Goal: Transaction & Acquisition: Purchase product/service

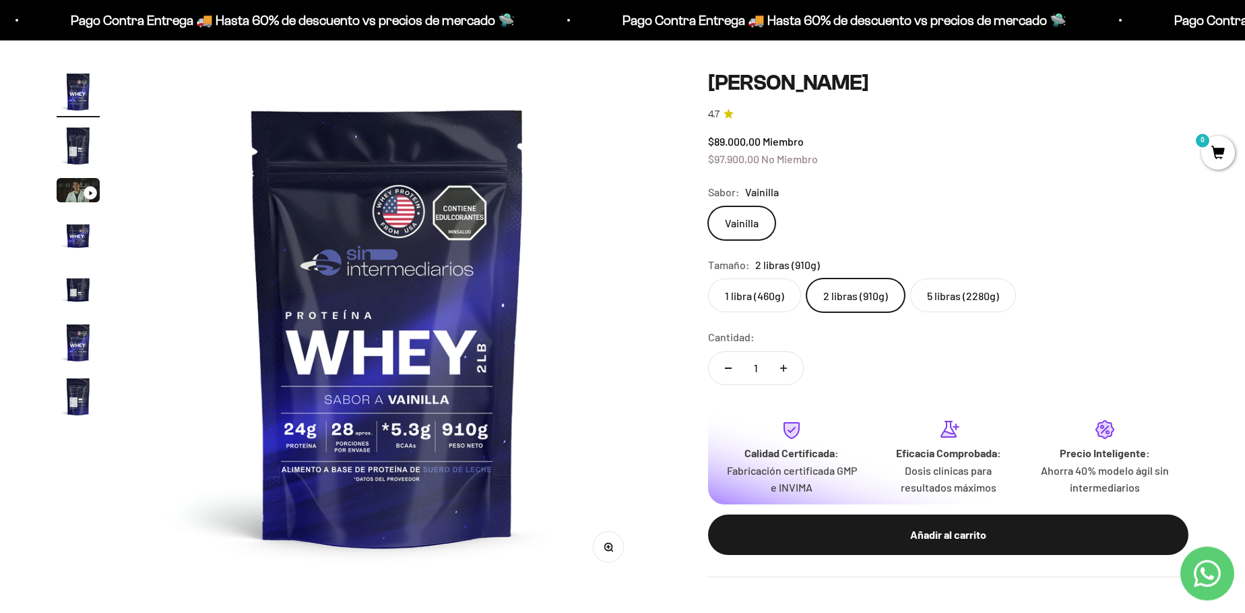
scroll to position [77, 0]
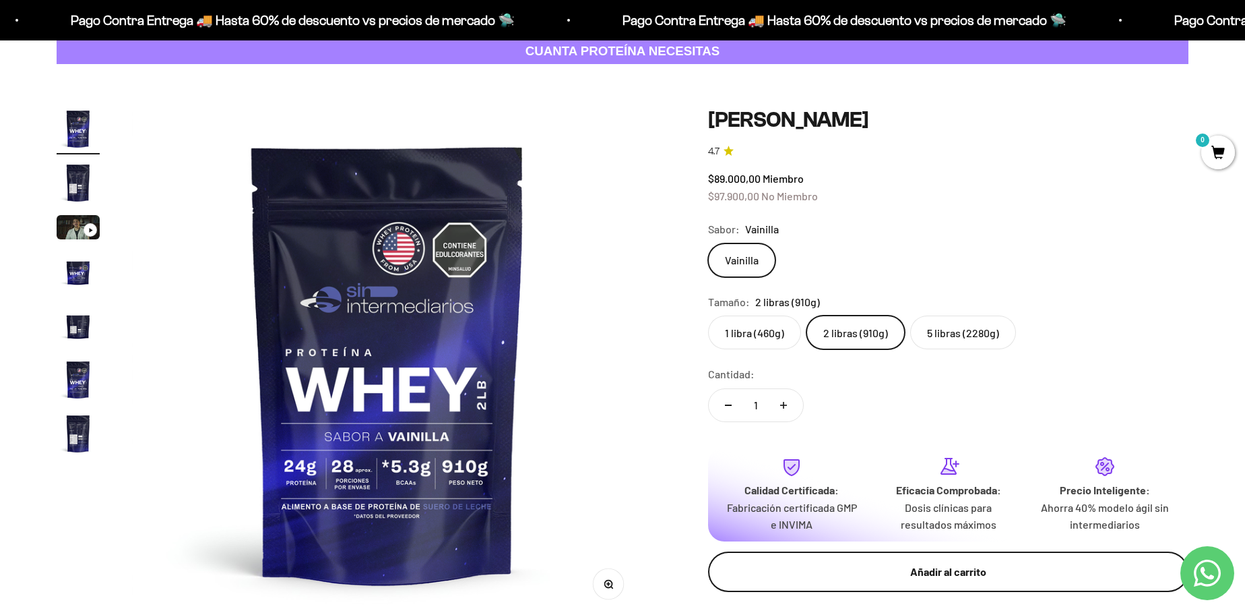
click at [985, 571] on div "Añadir al carrito" at bounding box center [948, 572] width 427 height 18
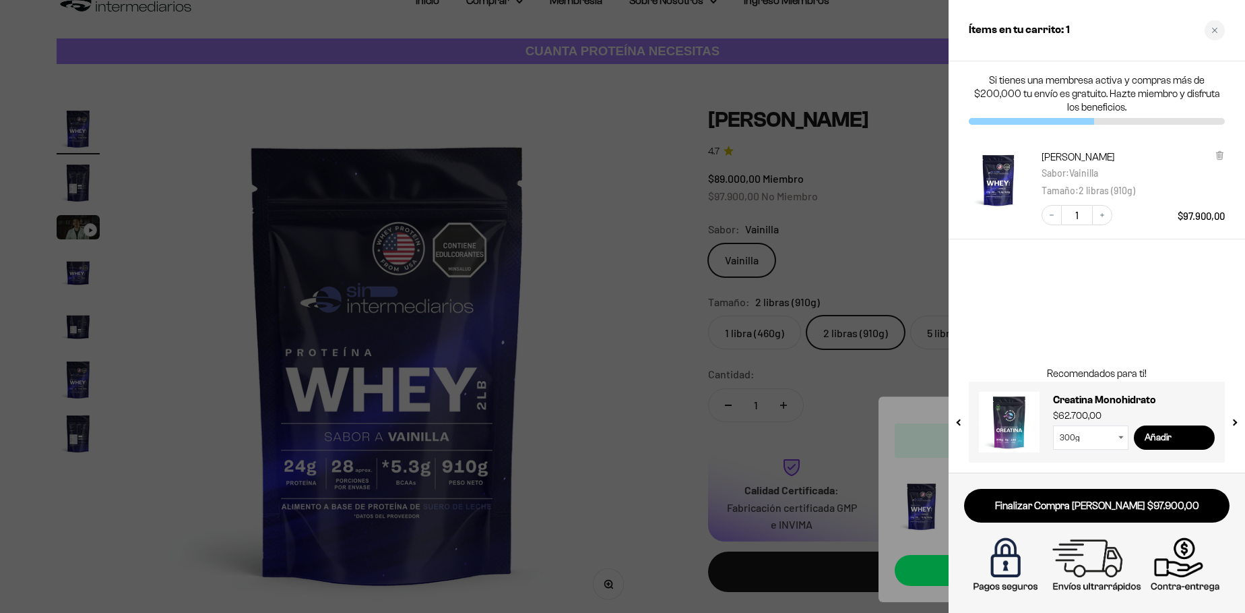
click at [584, 226] on div at bounding box center [622, 306] width 1245 height 613
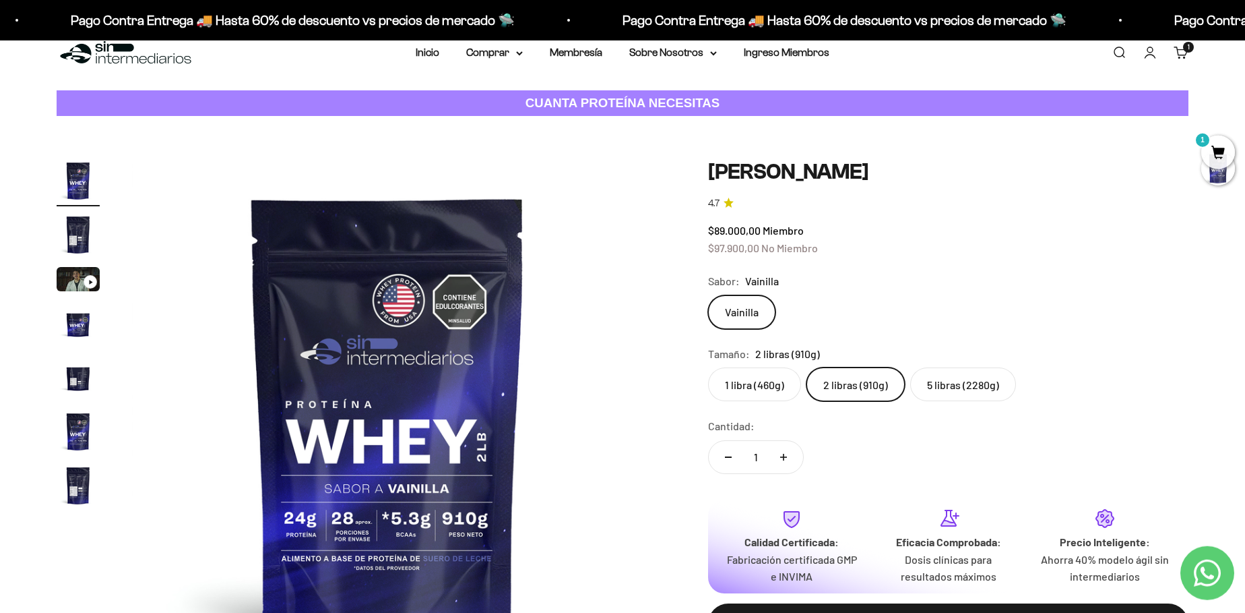
scroll to position [0, 0]
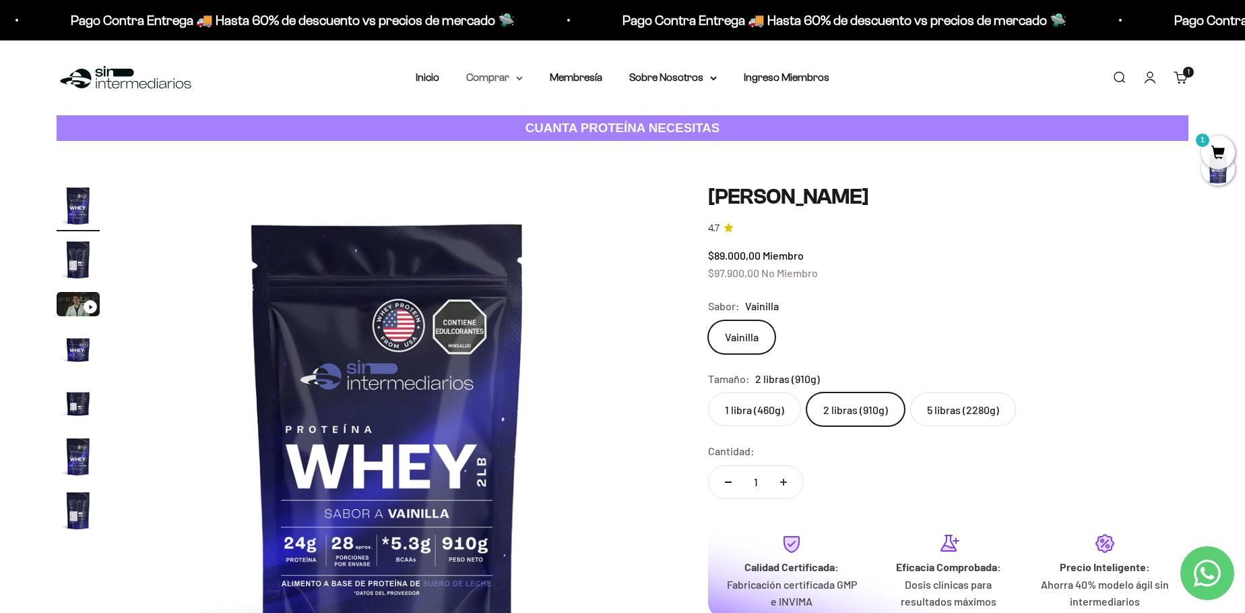
click at [522, 78] on icon at bounding box center [519, 78] width 7 height 5
click at [530, 147] on span "Otros Suplementos" at bounding box center [519, 145] width 90 height 11
click at [520, 200] on span "Todos Los Productos" at bounding box center [523, 196] width 99 height 11
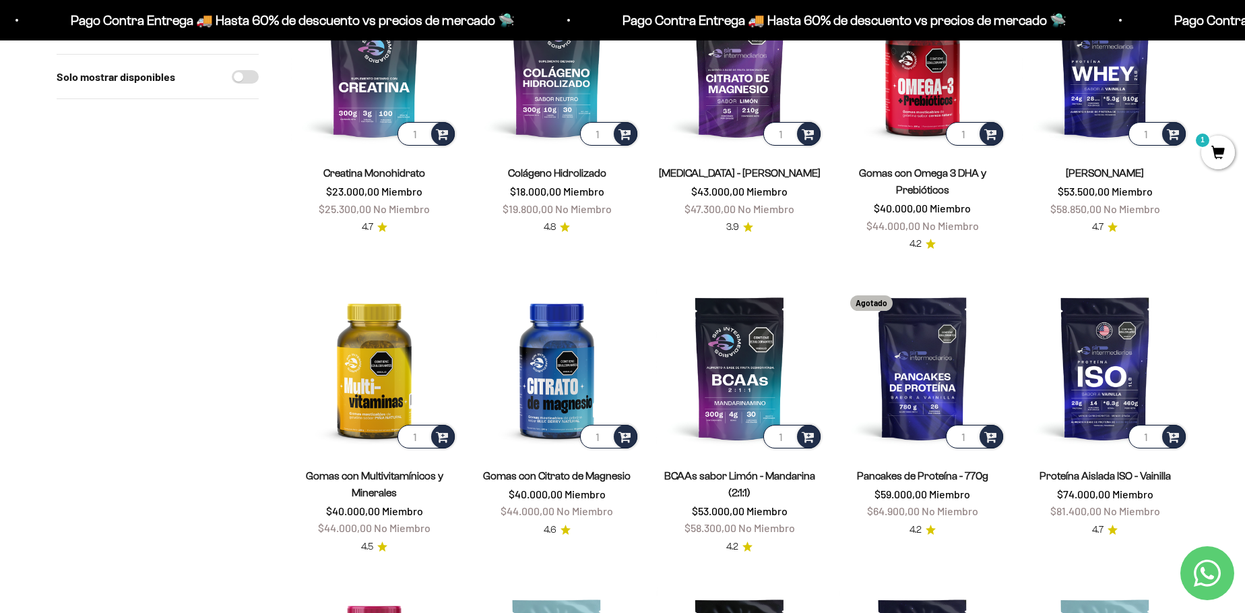
scroll to position [154, 0]
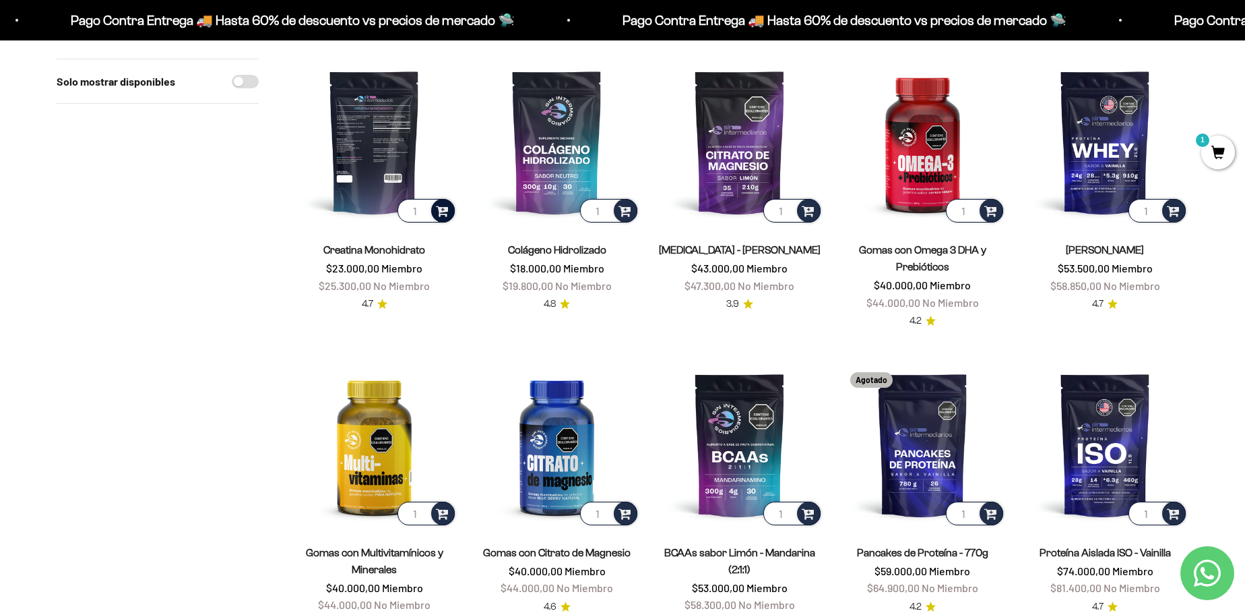
click at [440, 206] on span at bounding box center [442, 210] width 13 height 16
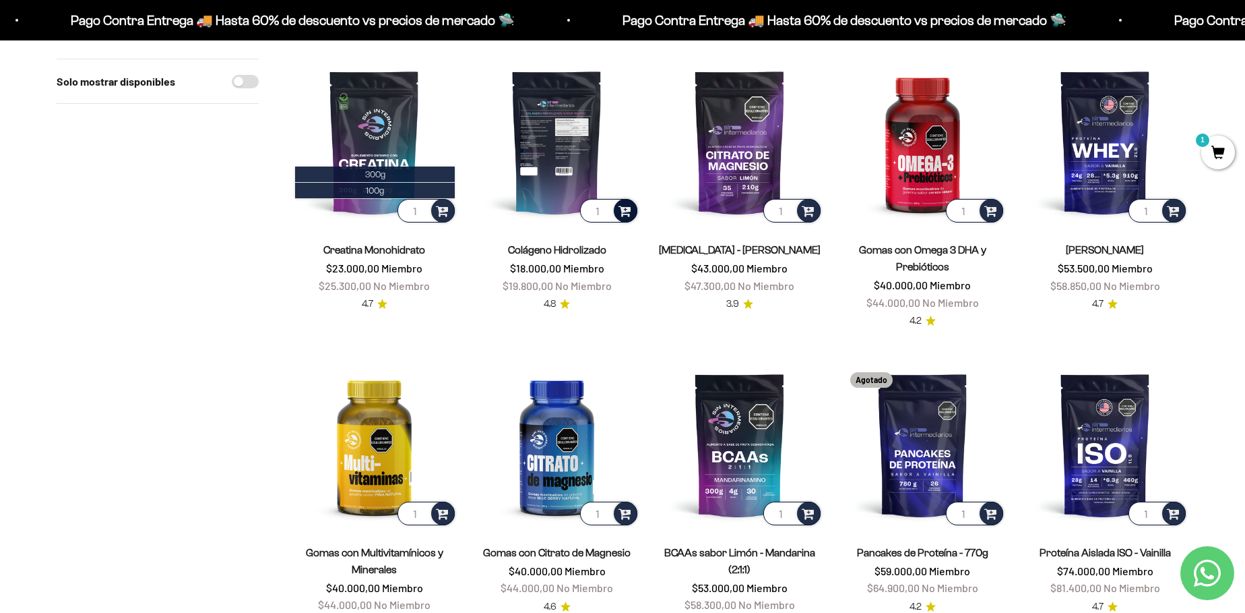
click at [621, 212] on span at bounding box center [625, 210] width 13 height 16
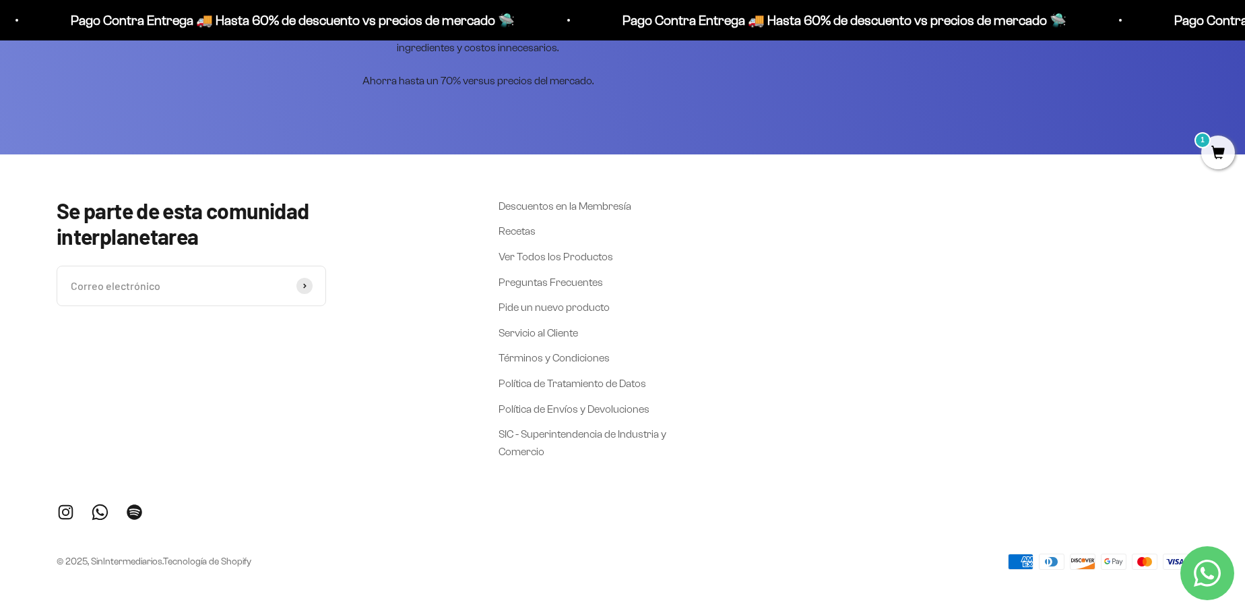
scroll to position [0, 0]
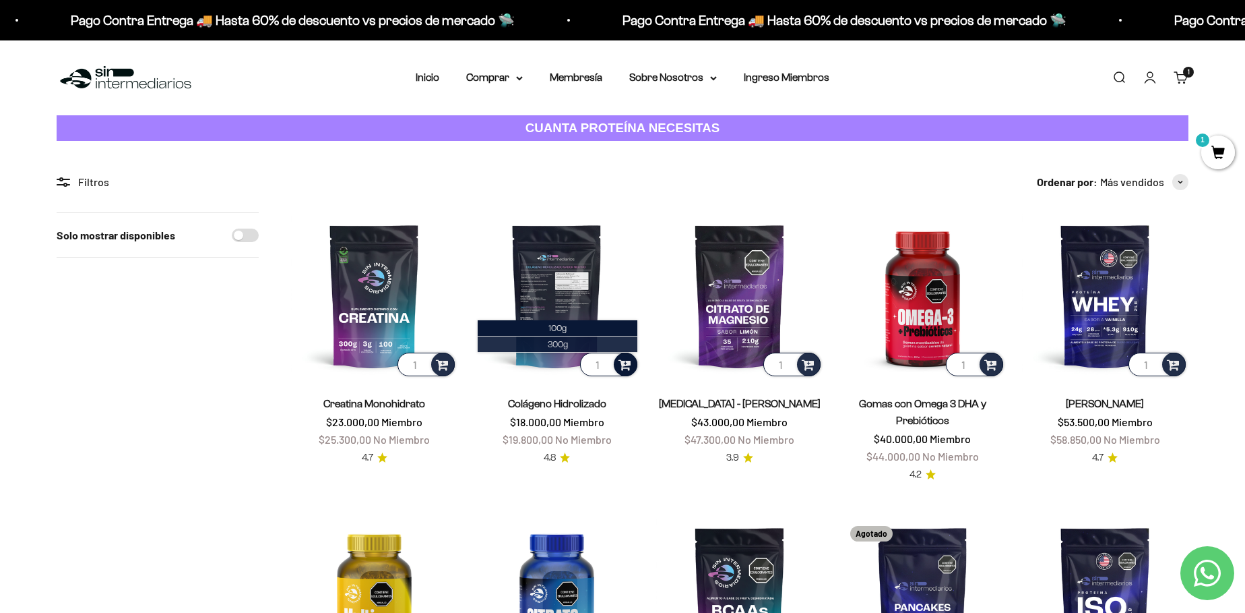
click at [580, 344] on li "300g" at bounding box center [558, 344] width 160 height 16
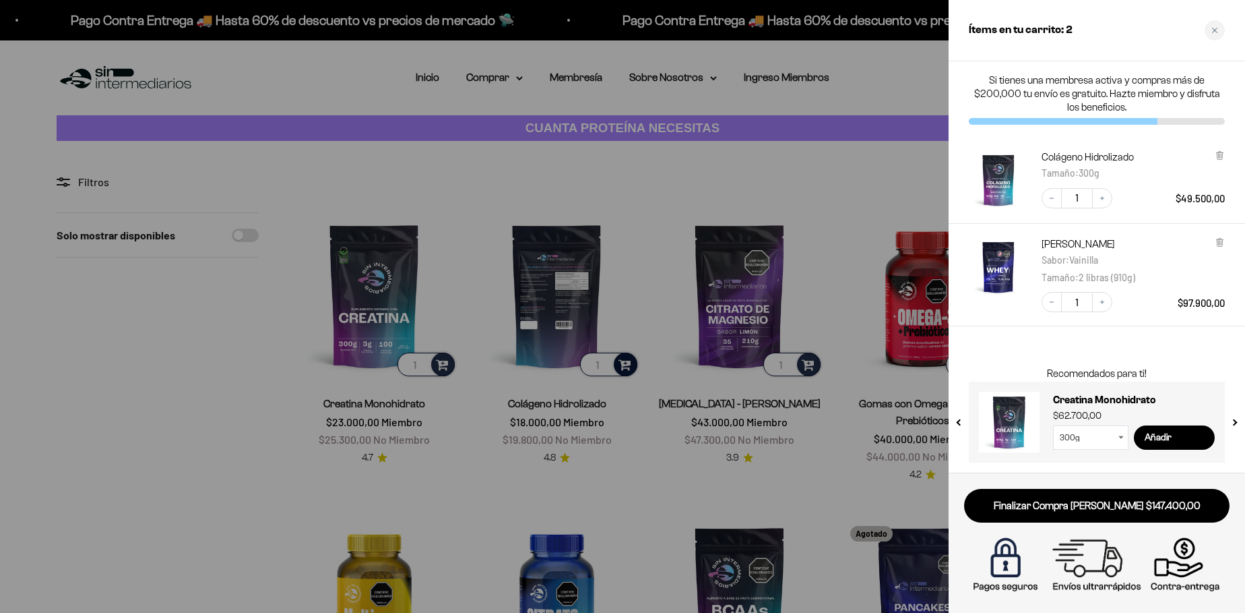
click at [445, 369] on div at bounding box center [622, 306] width 1245 height 613
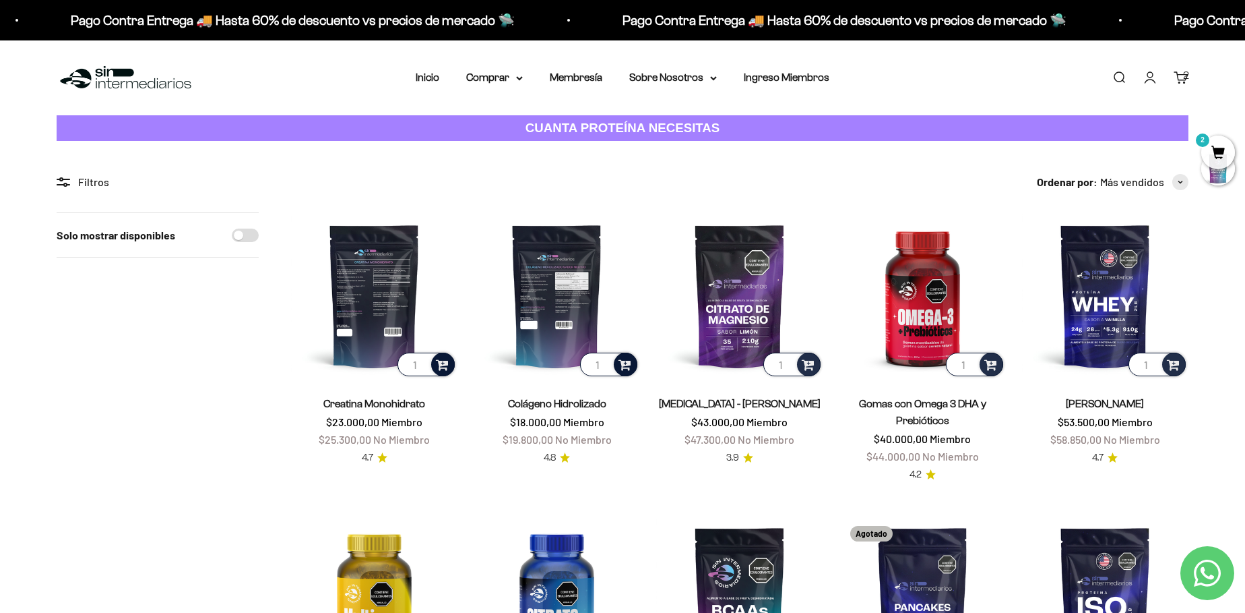
click at [445, 369] on span at bounding box center [442, 364] width 13 height 16
click at [385, 326] on span "300g" at bounding box center [375, 328] width 20 height 10
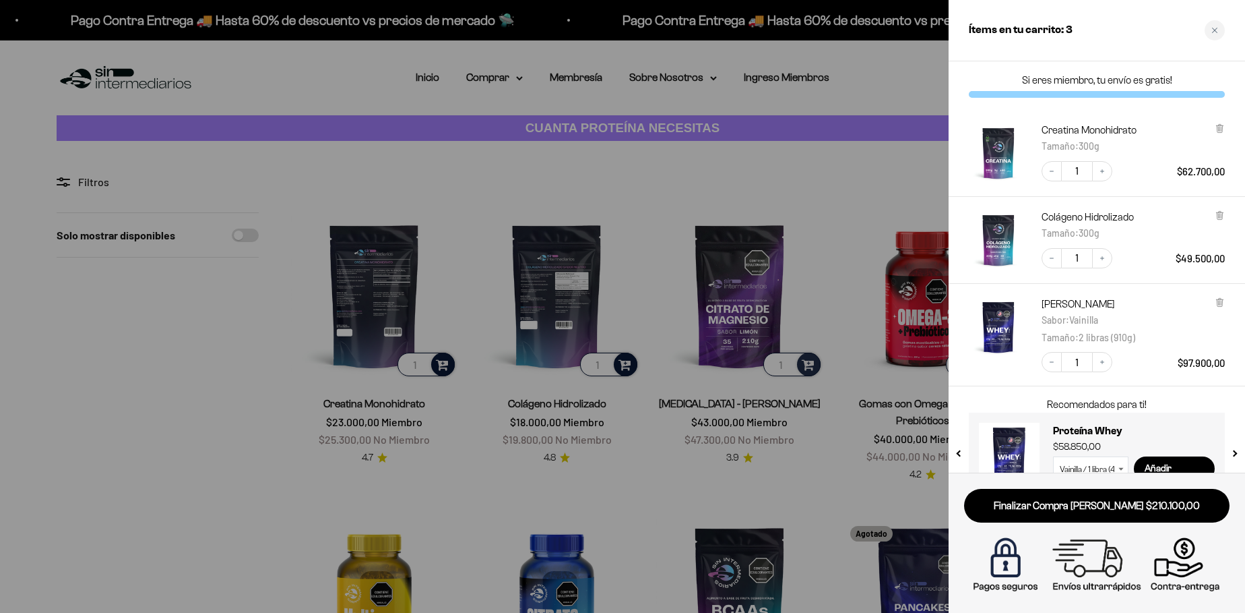
click at [240, 465] on div at bounding box center [622, 306] width 1245 height 613
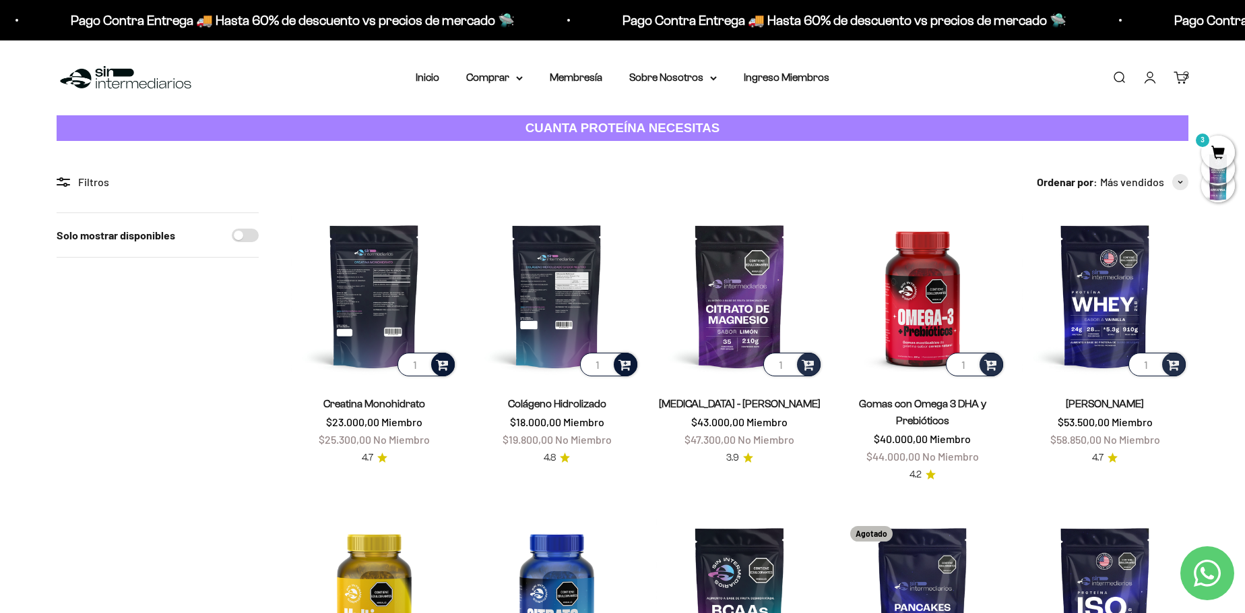
click at [381, 298] on img at bounding box center [374, 295] width 166 height 166
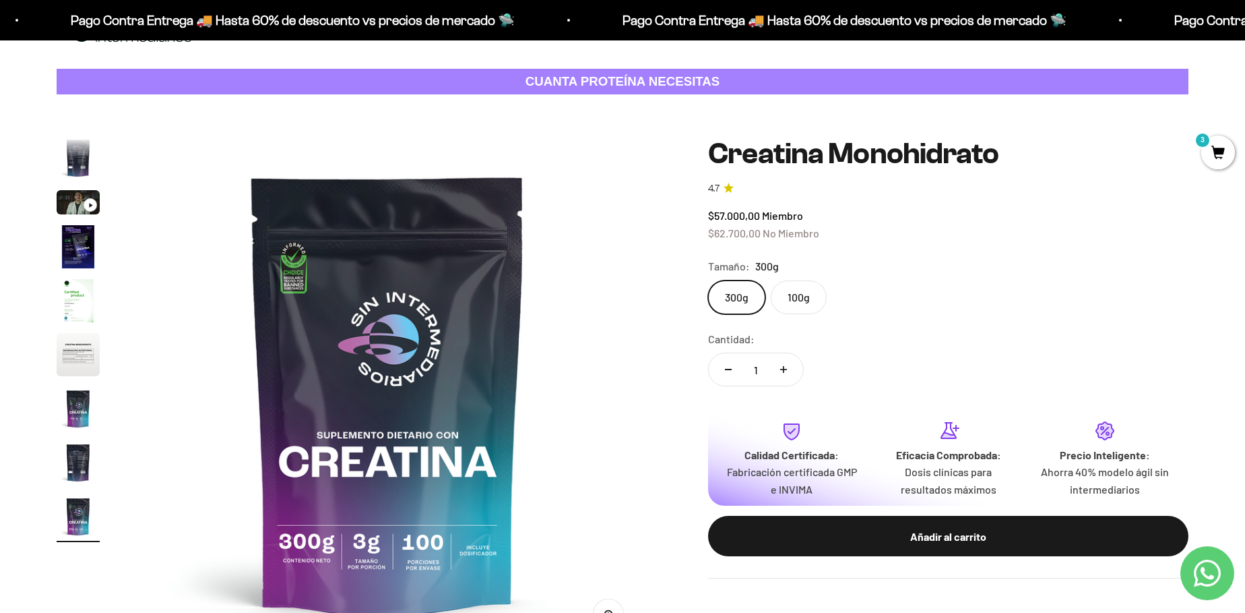
scroll to position [77, 0]
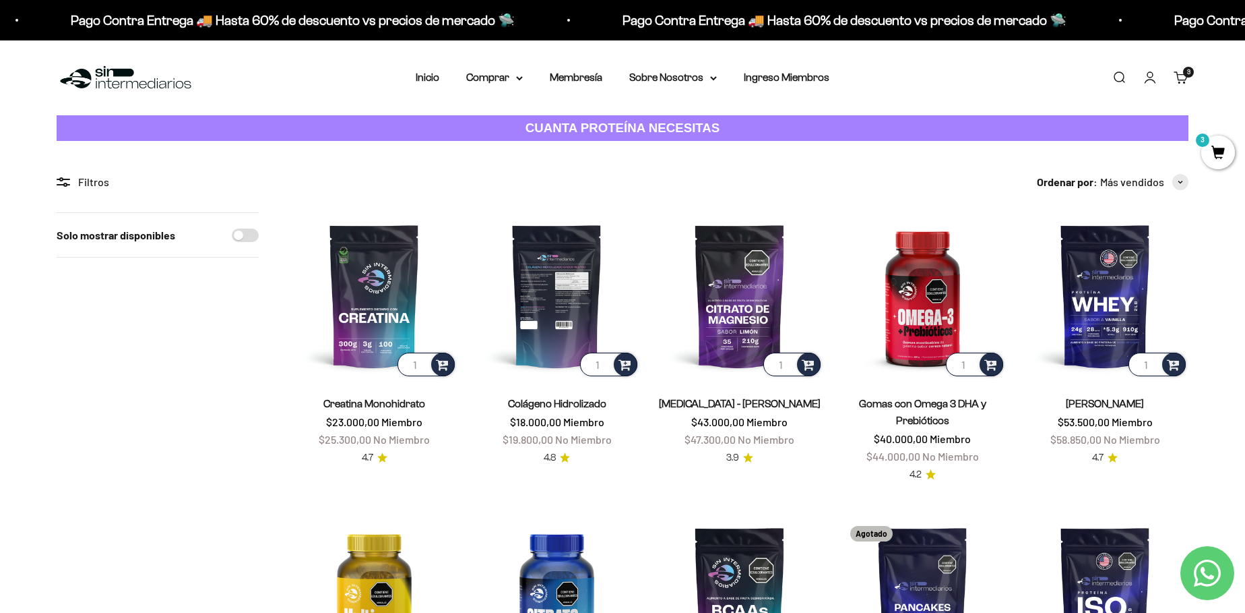
click at [577, 303] on img at bounding box center [557, 295] width 166 height 166
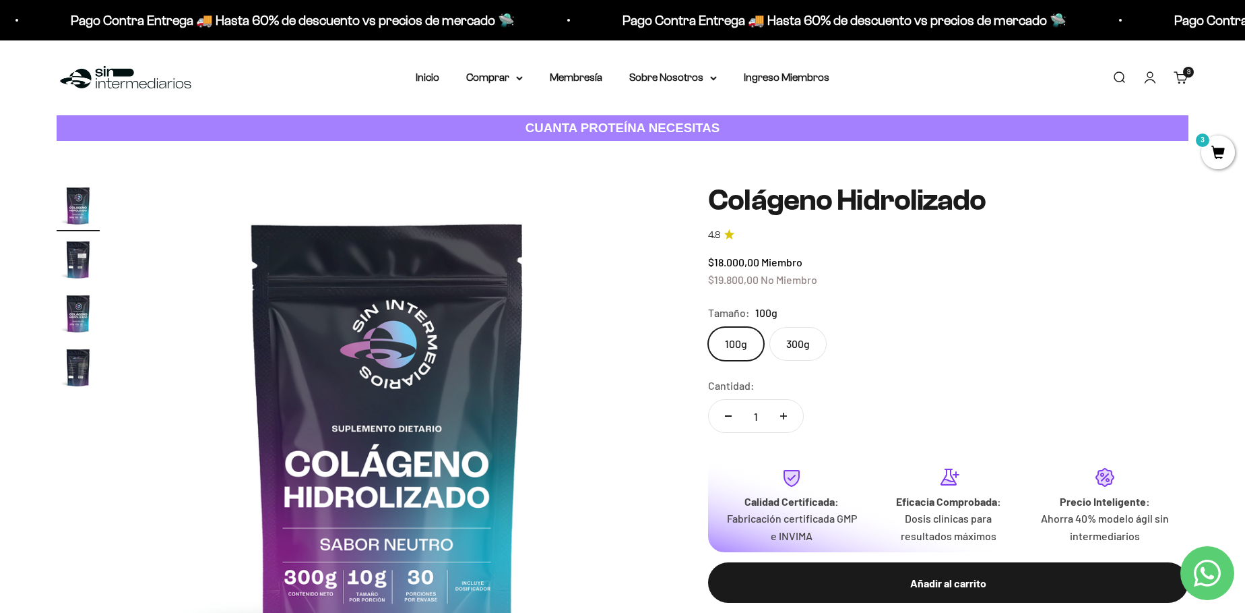
click at [797, 347] on label "300g" at bounding box center [798, 344] width 57 height 34
click at [708, 327] on input "300g" at bounding box center [708, 326] width 1 height 1
click at [738, 337] on label "100g" at bounding box center [736, 344] width 56 height 34
click at [708, 327] on input "100g" at bounding box center [708, 326] width 1 height 1
click at [795, 346] on label "300g" at bounding box center [798, 344] width 57 height 34
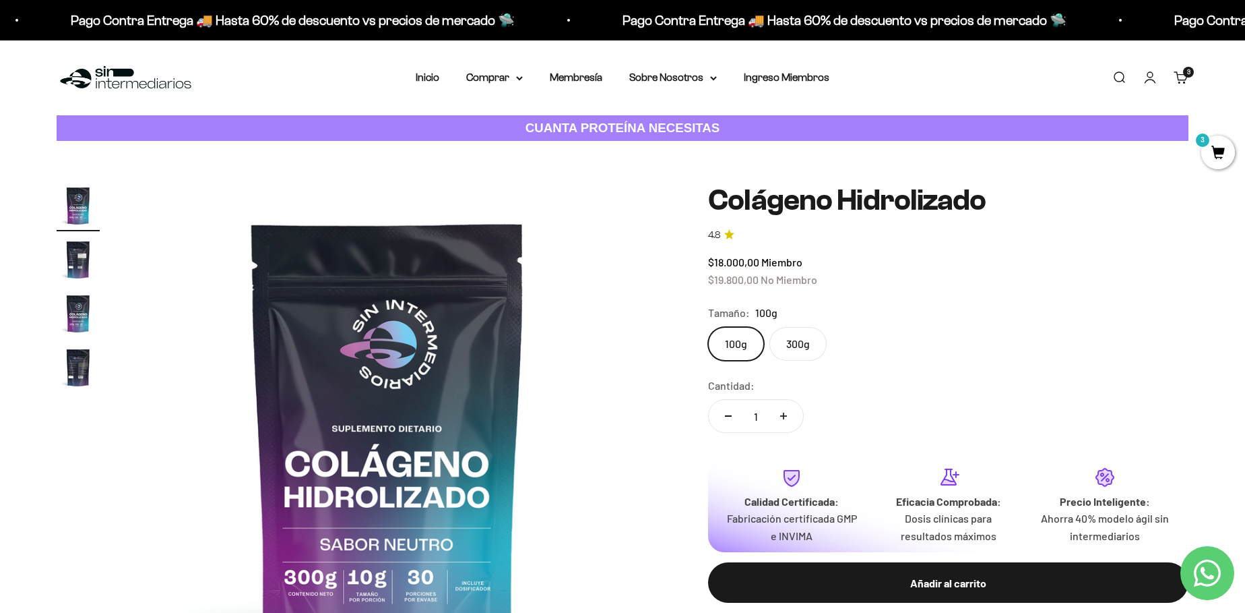
click at [708, 327] on input "300g" at bounding box center [708, 326] width 1 height 1
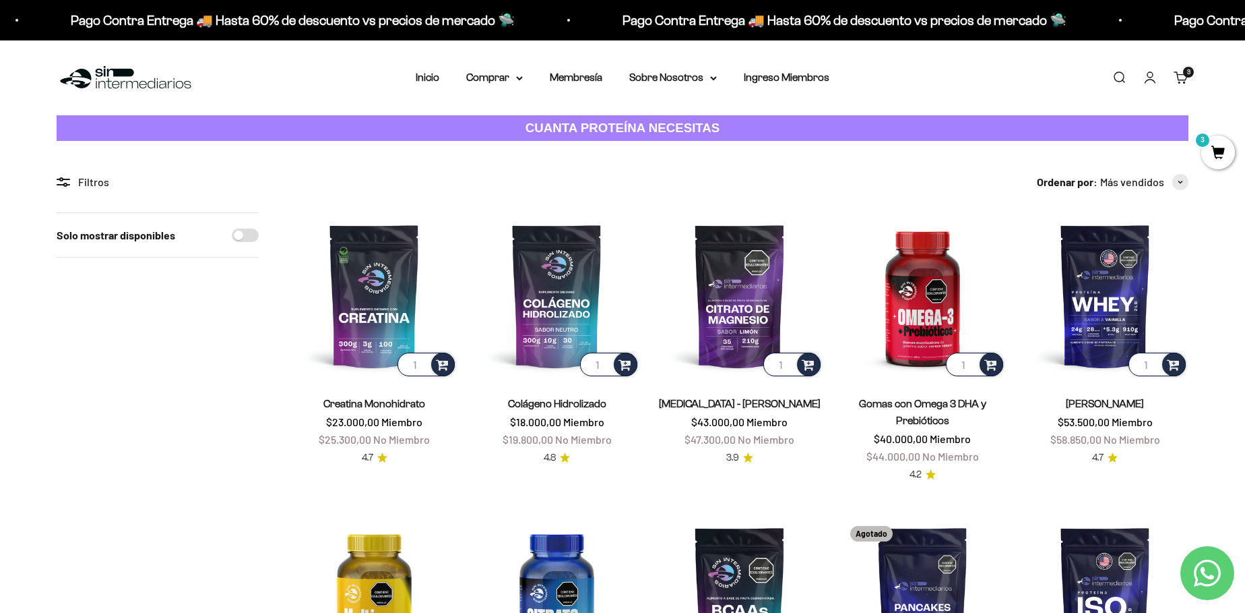
click at [1182, 77] on link "Carrito 3" at bounding box center [1181, 77] width 15 height 15
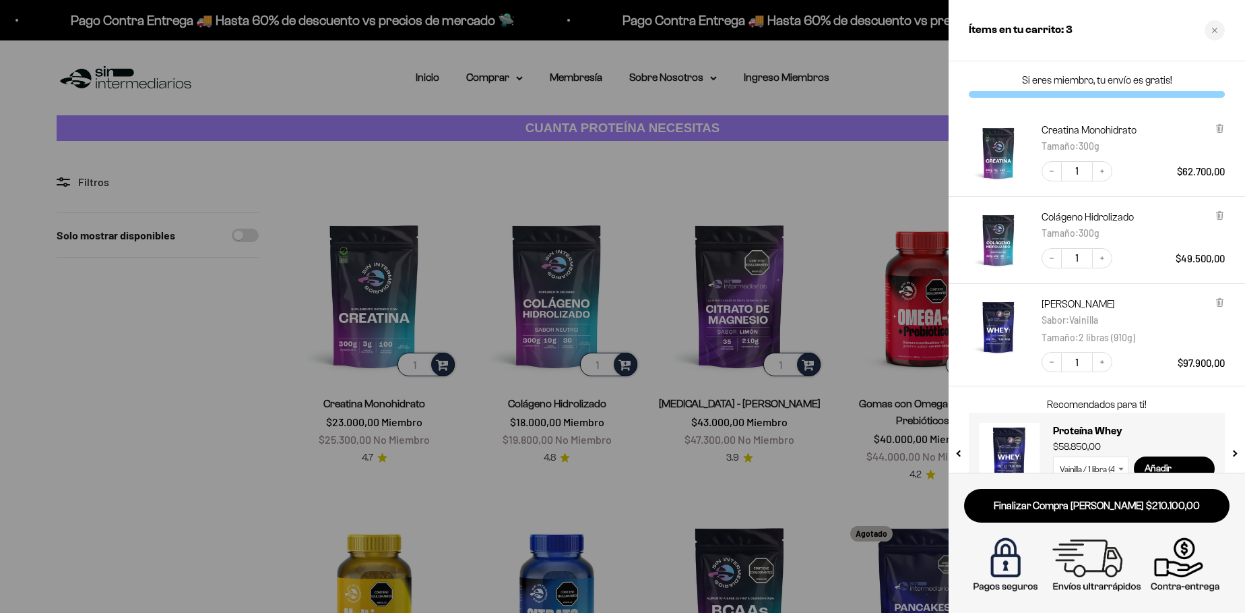
click at [1214, 216] on div "Colágeno Hidrolizado Tamaño : 300g" at bounding box center [1133, 225] width 183 height 31
click at [1219, 216] on icon at bounding box center [1219, 215] width 5 height 7
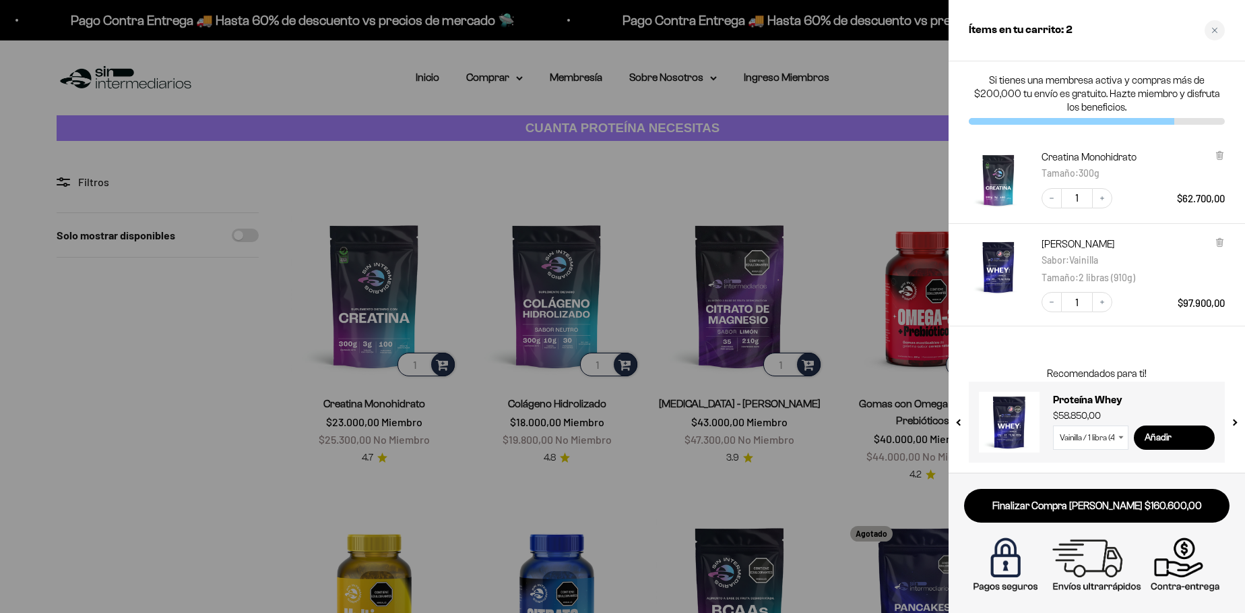
click at [179, 276] on div at bounding box center [622, 306] width 1245 height 613
